Goal: Information Seeking & Learning: Learn about a topic

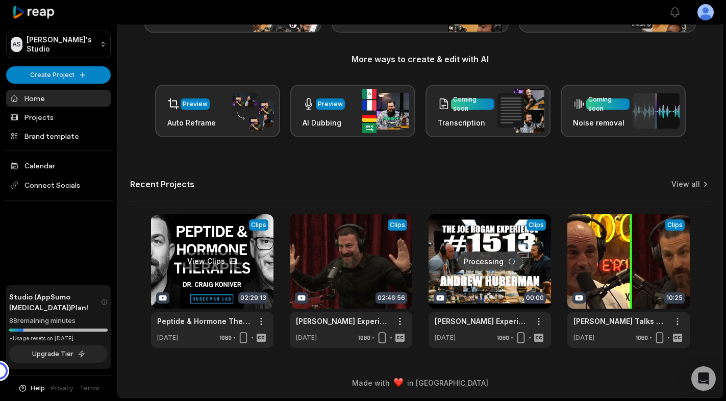
scroll to position [107, 0]
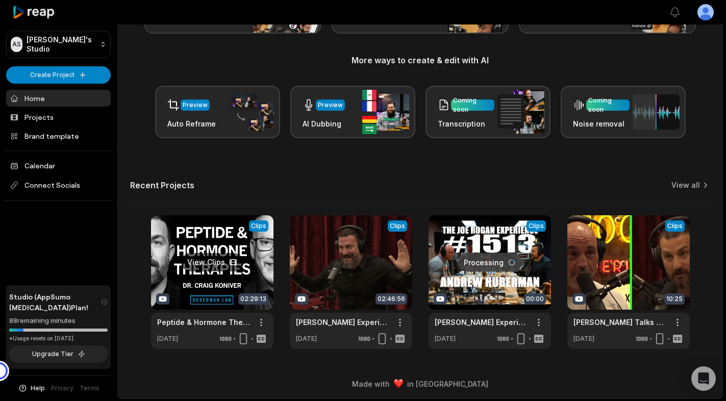
click at [209, 262] on link at bounding box center [212, 282] width 122 height 134
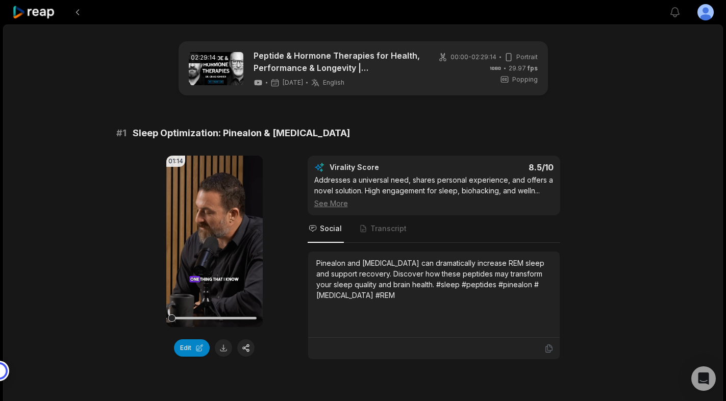
click at [43, 9] on icon at bounding box center [33, 13] width 43 height 14
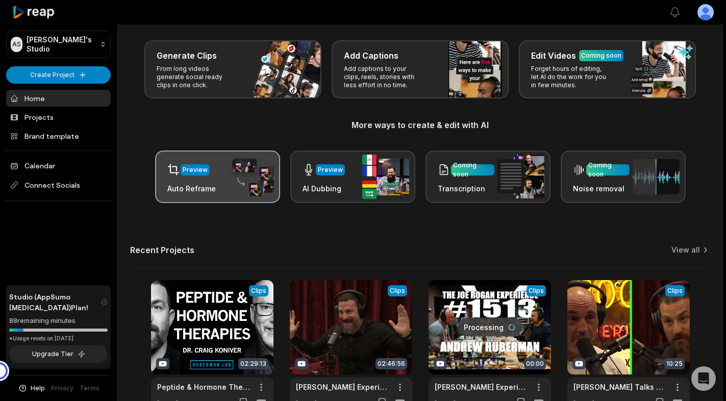
scroll to position [108, 0]
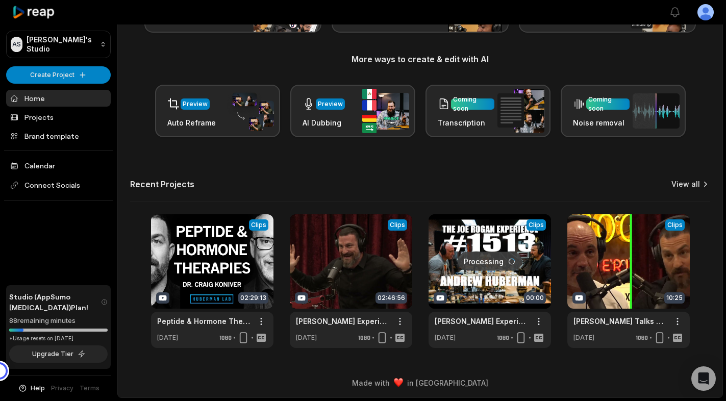
click at [686, 188] on link "View all" at bounding box center [686, 184] width 29 height 10
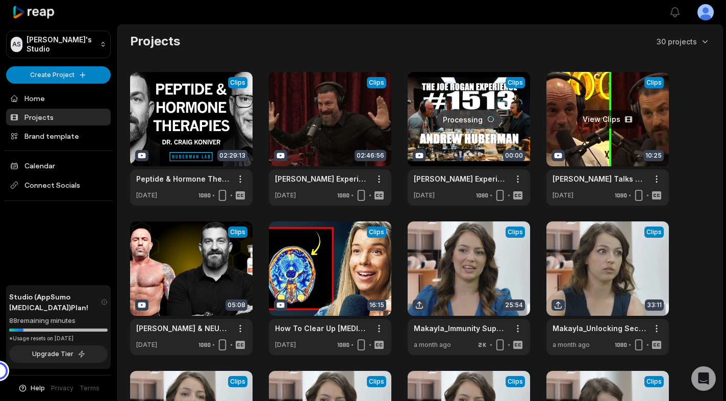
click at [591, 117] on link at bounding box center [608, 139] width 122 height 134
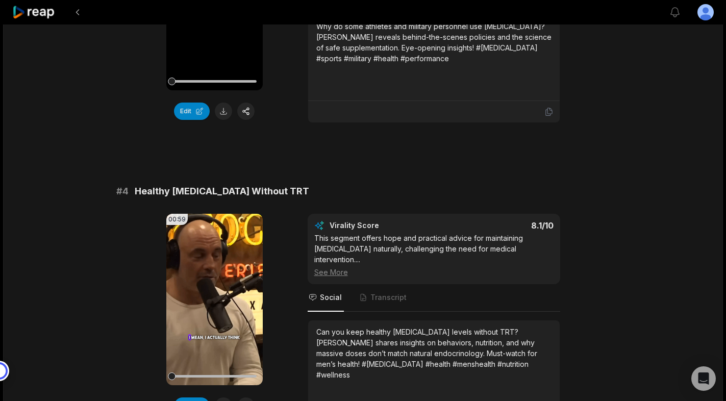
scroll to position [975, 0]
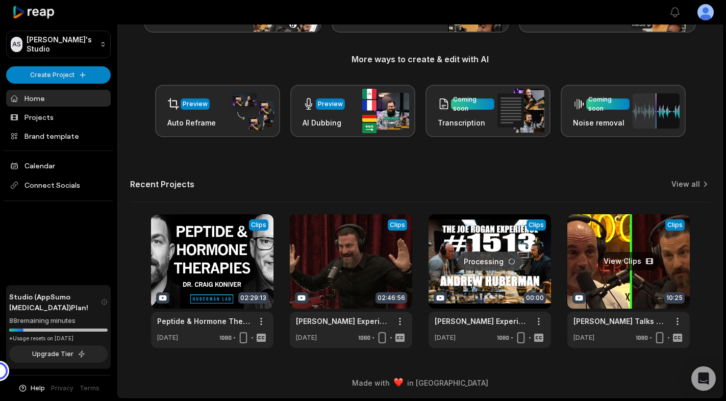
scroll to position [108, 0]
click at [694, 182] on link "View all" at bounding box center [686, 184] width 29 height 10
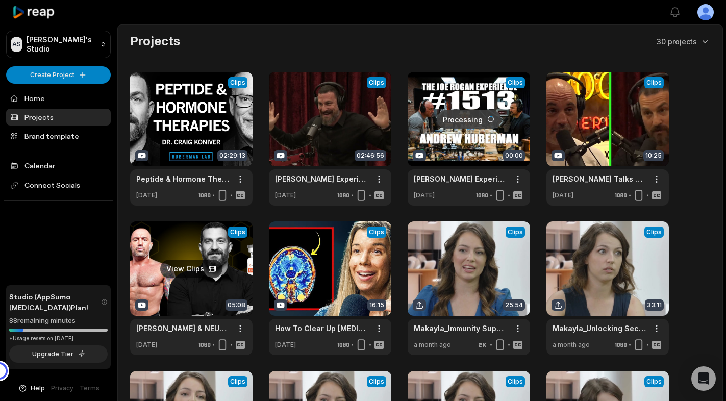
click at [185, 269] on link at bounding box center [191, 288] width 122 height 134
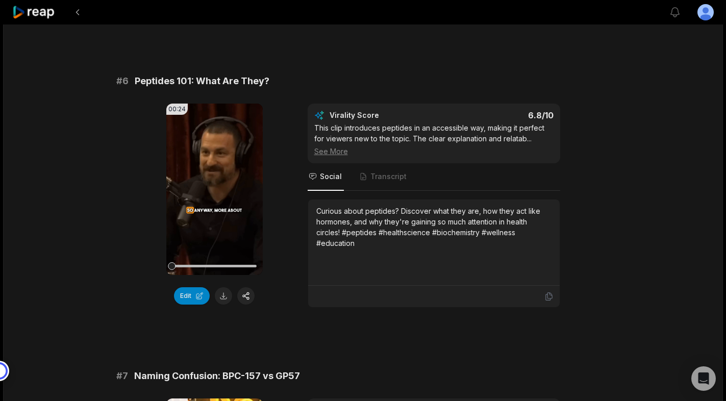
scroll to position [1537, 0]
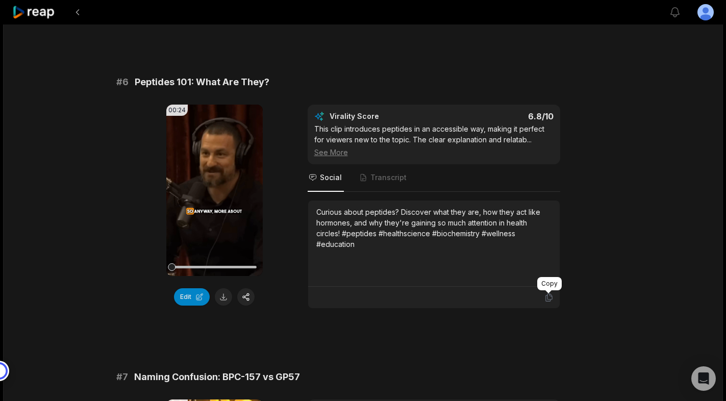
click at [548, 300] on icon at bounding box center [549, 298] width 6 height 8
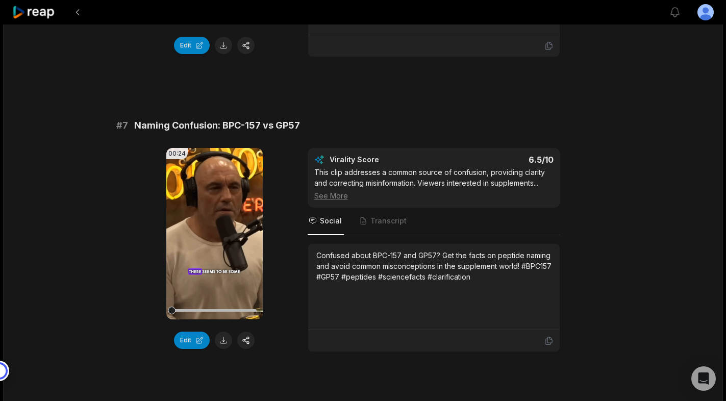
scroll to position [1792, 0]
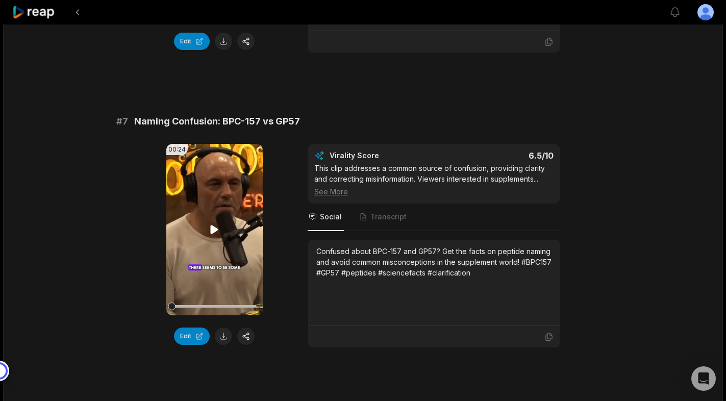
click at [212, 230] on icon at bounding box center [215, 229] width 8 height 9
click at [212, 230] on icon at bounding box center [214, 230] width 12 height 12
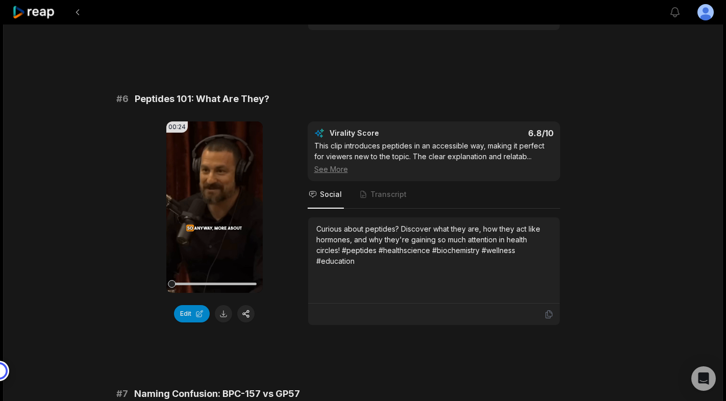
scroll to position [1503, 0]
